Goal: Book appointment/travel/reservation

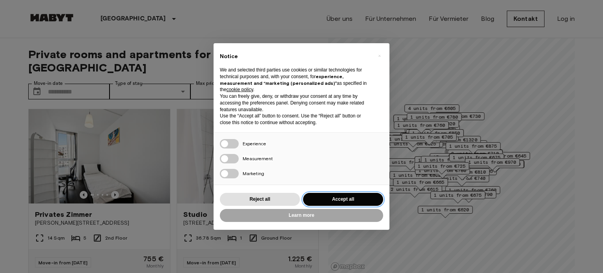
click at [332, 199] on button "Accept all" at bounding box center [343, 199] width 80 height 13
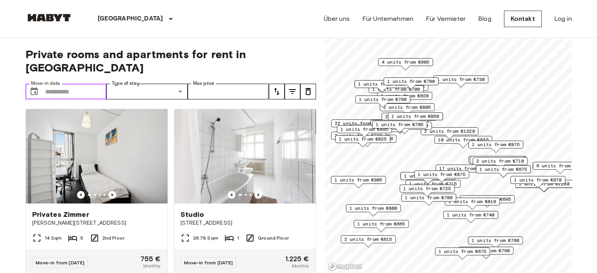
click at [67, 84] on input "Move-in date" at bounding box center [76, 92] width 62 height 16
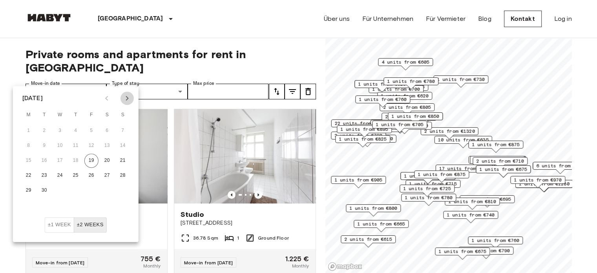
click at [124, 102] on icon "Next month" at bounding box center [126, 97] width 9 height 9
click at [61, 131] on button "1" at bounding box center [60, 131] width 14 height 14
type input "**********"
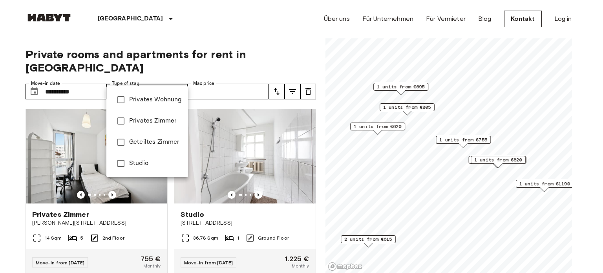
click at [143, 138] on span "Geteiltes Zimmer" at bounding box center [155, 141] width 53 height 9
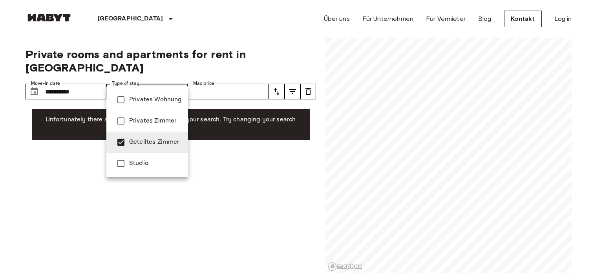
click at [223, 78] on div at bounding box center [301, 136] width 603 height 273
click at [141, 122] on span "Privates Zimmer" at bounding box center [155, 120] width 53 height 9
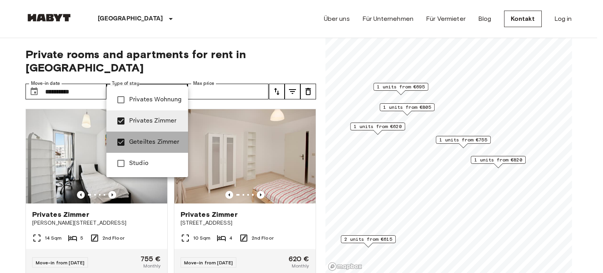
click at [141, 146] on span "Geteiltes Zimmer" at bounding box center [155, 141] width 53 height 9
type input "**********"
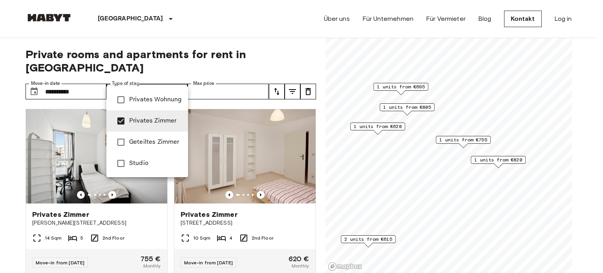
click at [16, 209] on div at bounding box center [301, 136] width 603 height 273
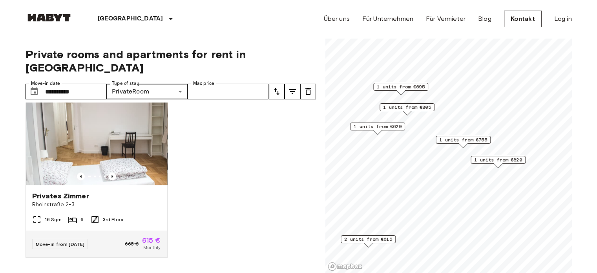
scroll to position [536, 0]
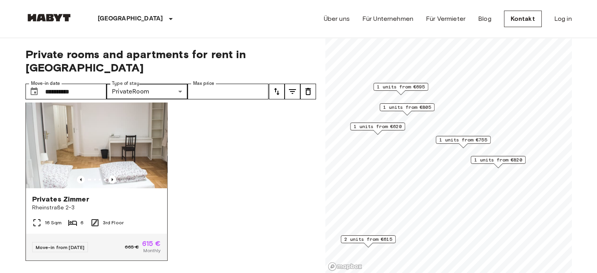
click at [104, 150] on img at bounding box center [96, 141] width 141 height 94
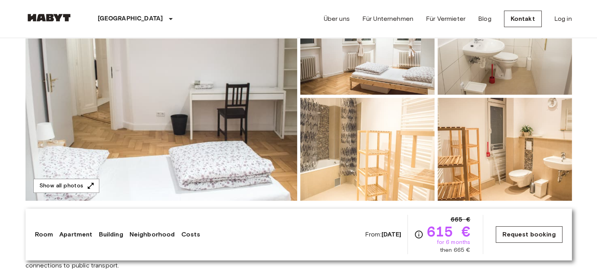
click at [523, 236] on link "Request booking" at bounding box center [529, 234] width 66 height 16
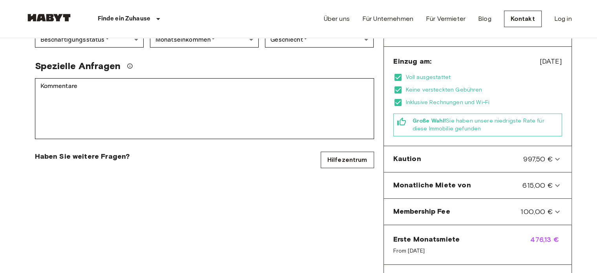
scroll to position [226, 0]
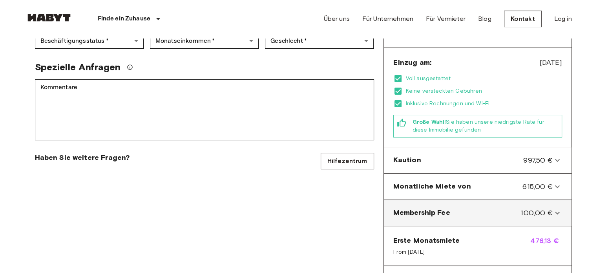
click at [553, 208] on icon at bounding box center [557, 212] width 9 height 9
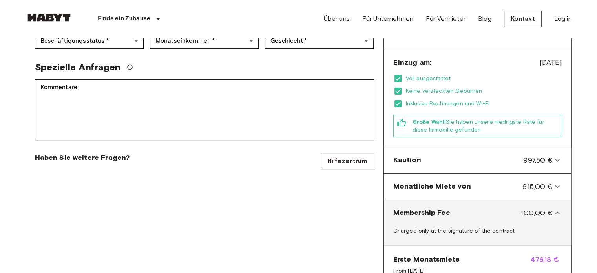
click at [553, 208] on icon at bounding box center [557, 212] width 9 height 9
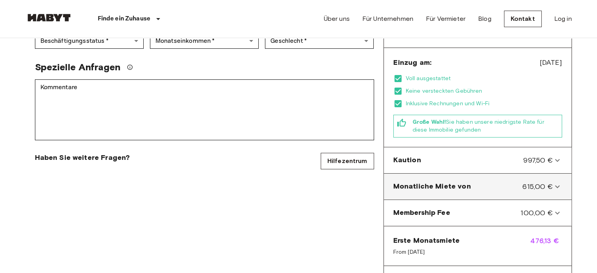
click at [553, 182] on icon at bounding box center [557, 186] width 9 height 9
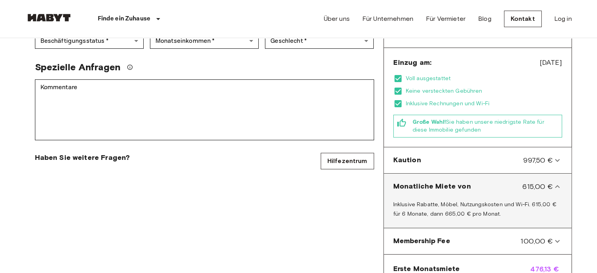
click at [553, 182] on icon at bounding box center [557, 186] width 9 height 9
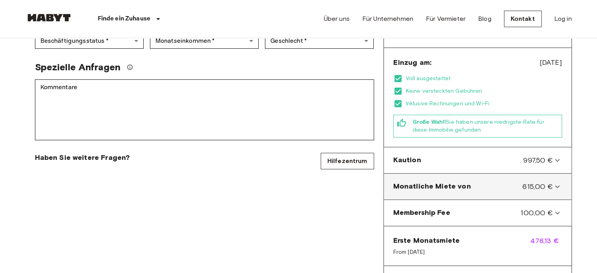
click at [553, 182] on icon at bounding box center [557, 186] width 9 height 9
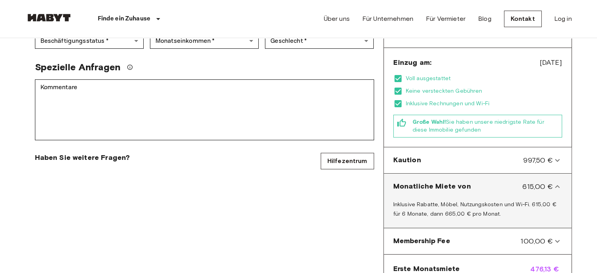
click at [553, 182] on icon at bounding box center [557, 186] width 9 height 9
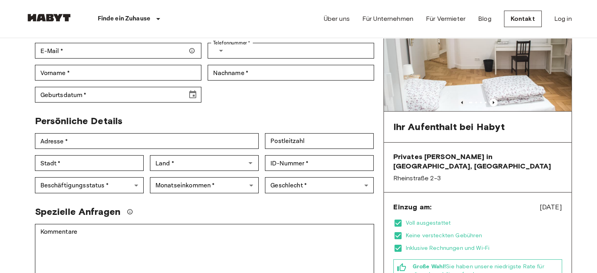
scroll to position [0, 0]
